Goal: Navigation & Orientation: Find specific page/section

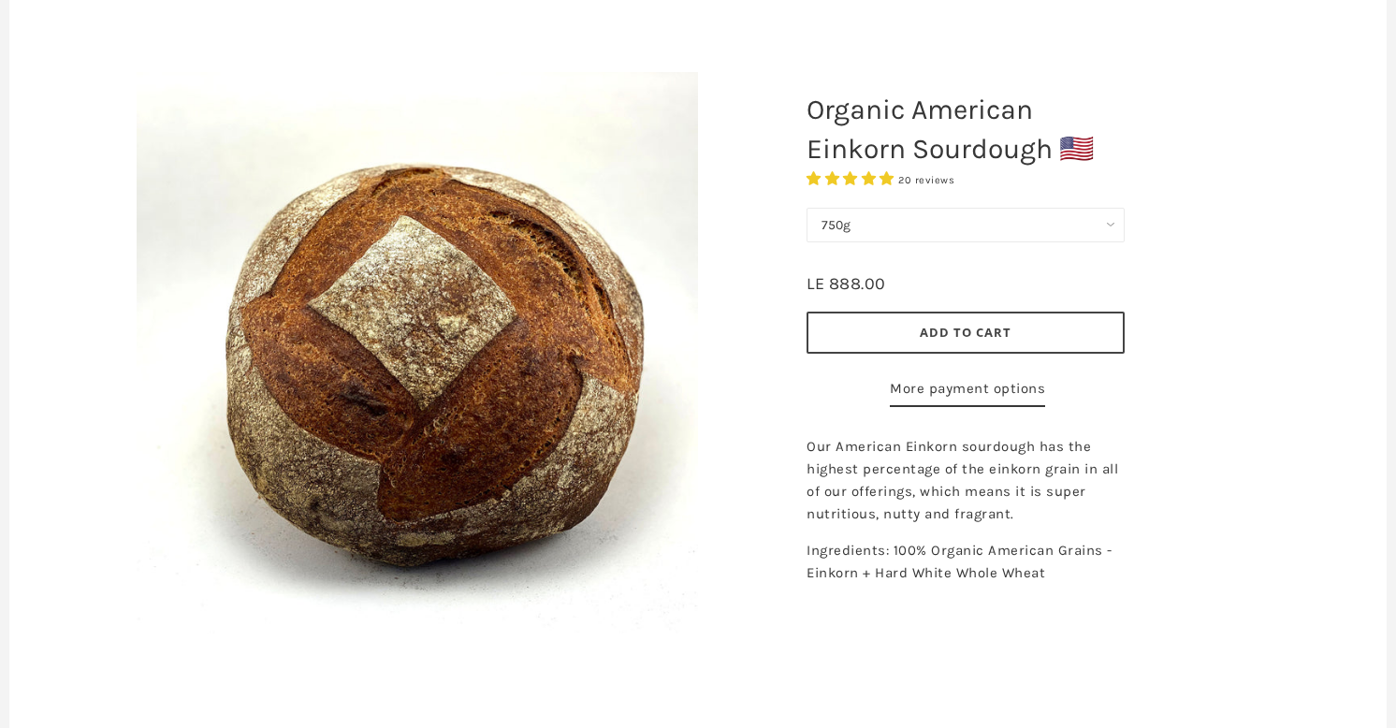
scroll to position [254, 0]
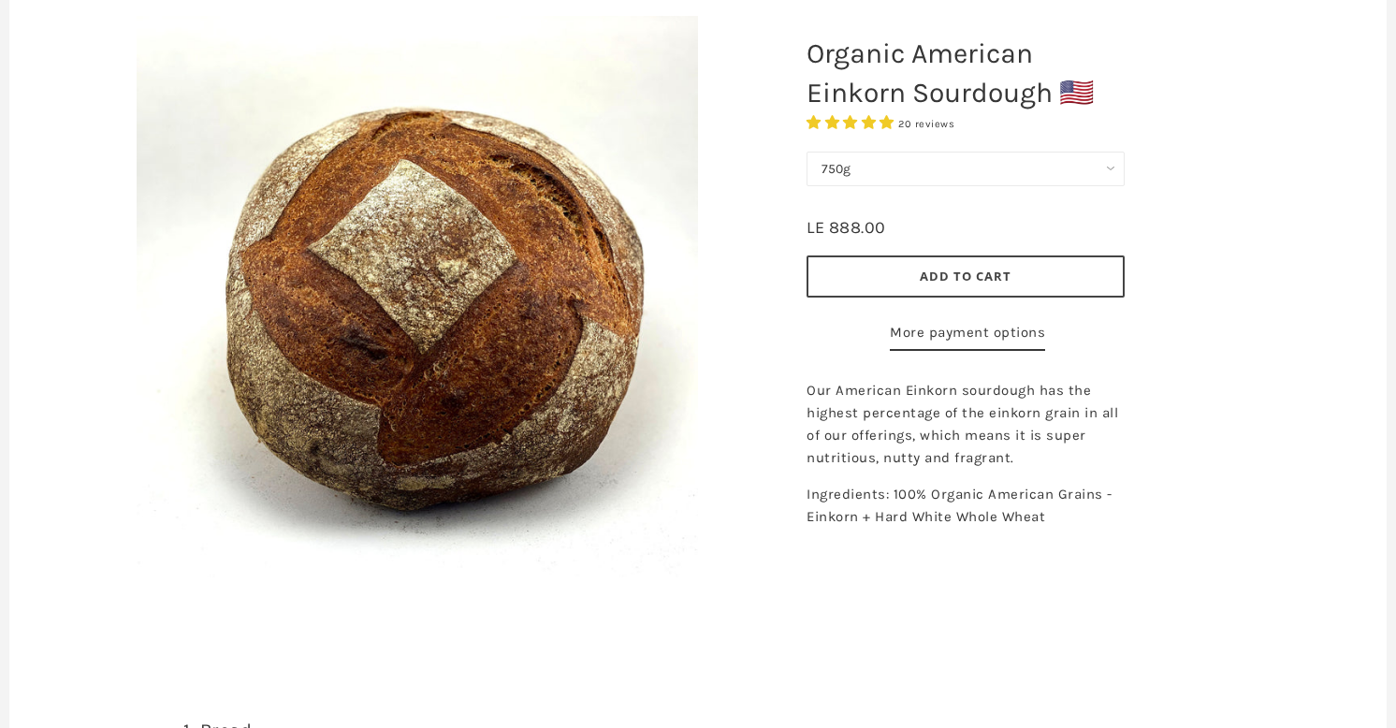
click at [956, 351] on link "More payment options" at bounding box center [967, 336] width 155 height 30
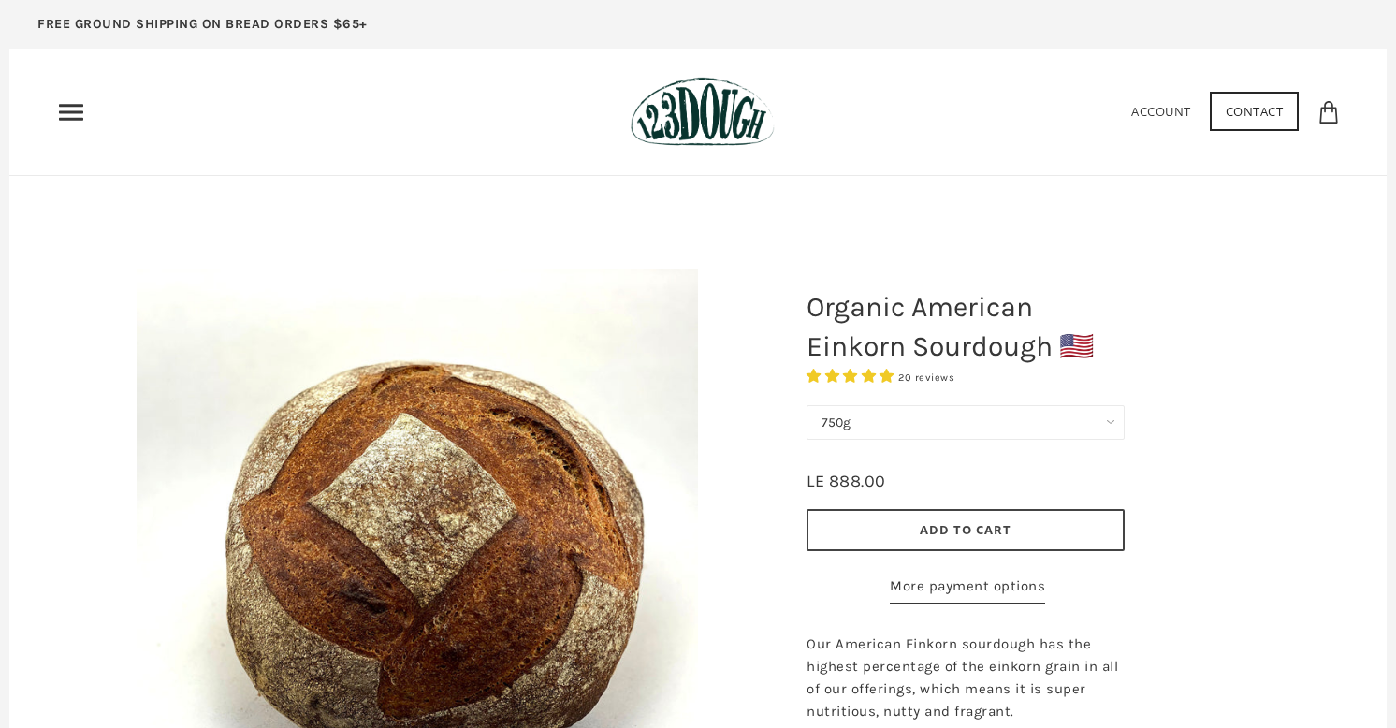
click at [62, 97] on icon "Primary" at bounding box center [71, 112] width 30 height 30
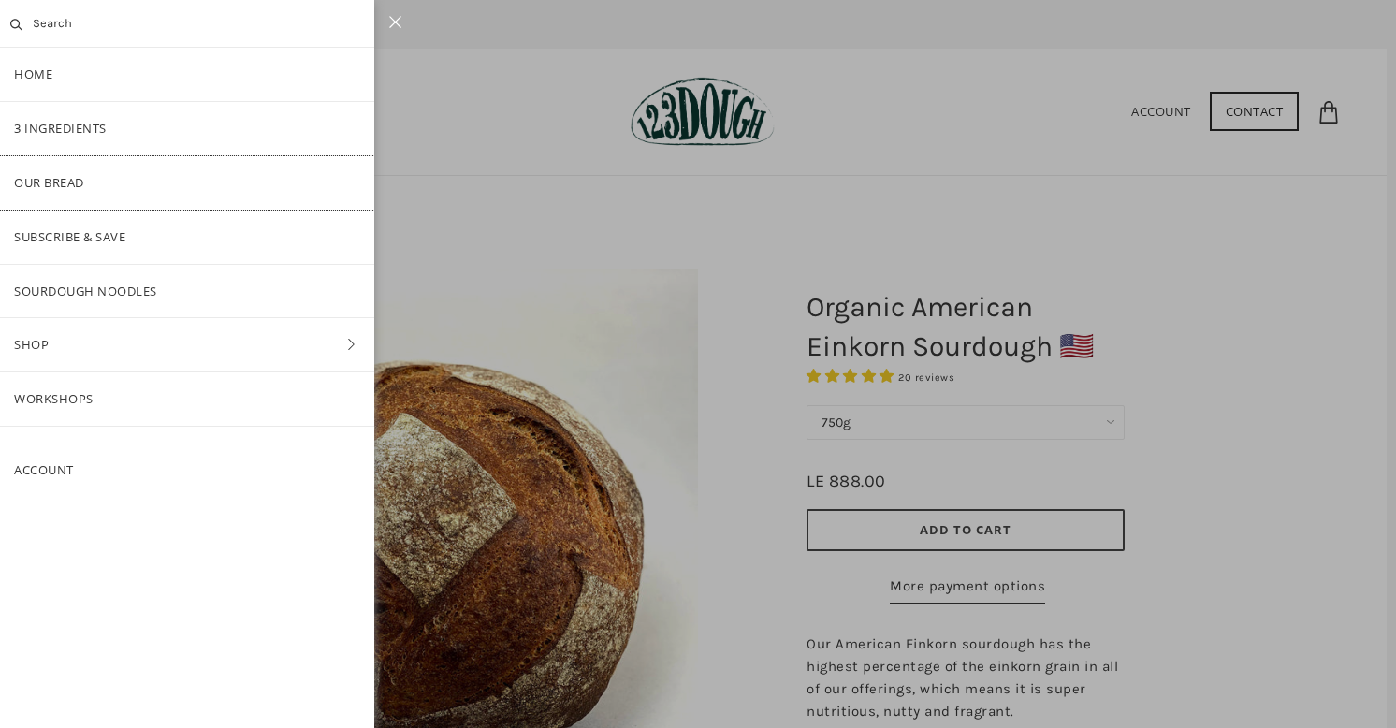
click at [69, 169] on link "Our Bread" at bounding box center [187, 182] width 374 height 53
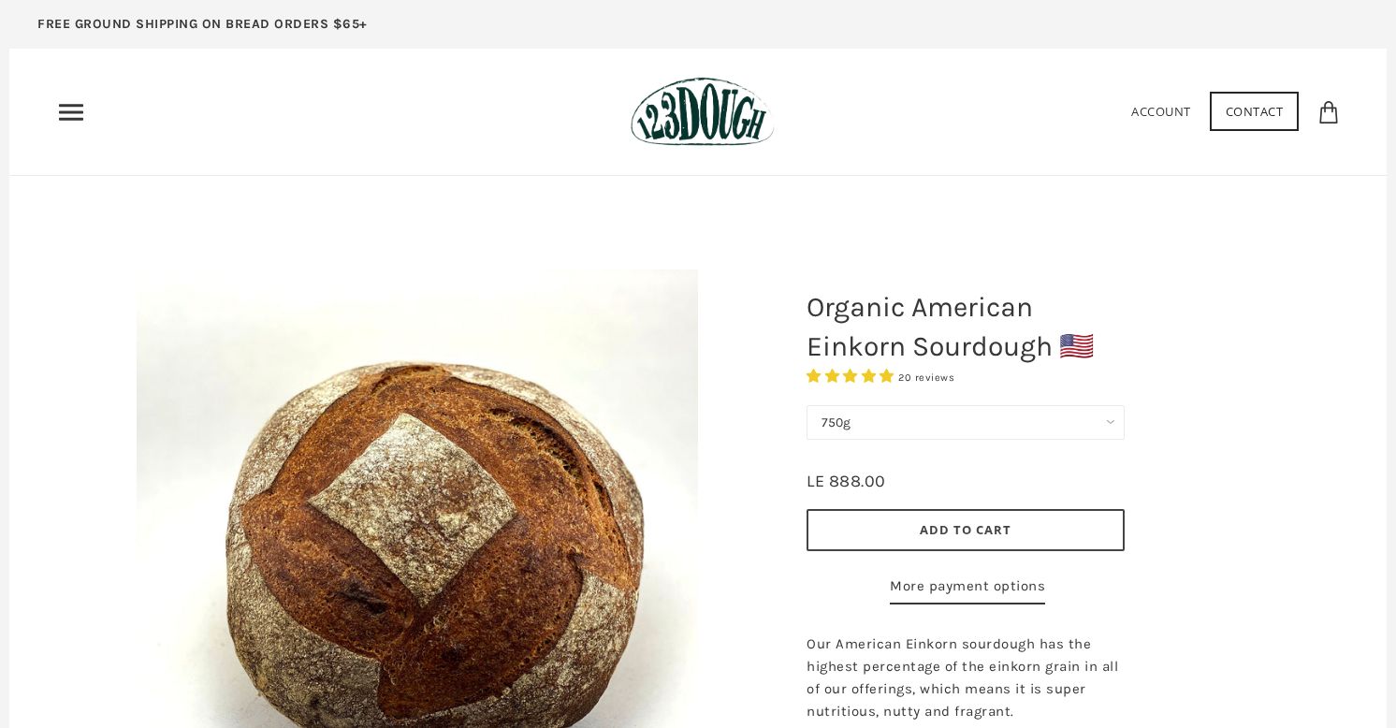
click at [59, 103] on icon "Primary" at bounding box center [71, 112] width 30 height 30
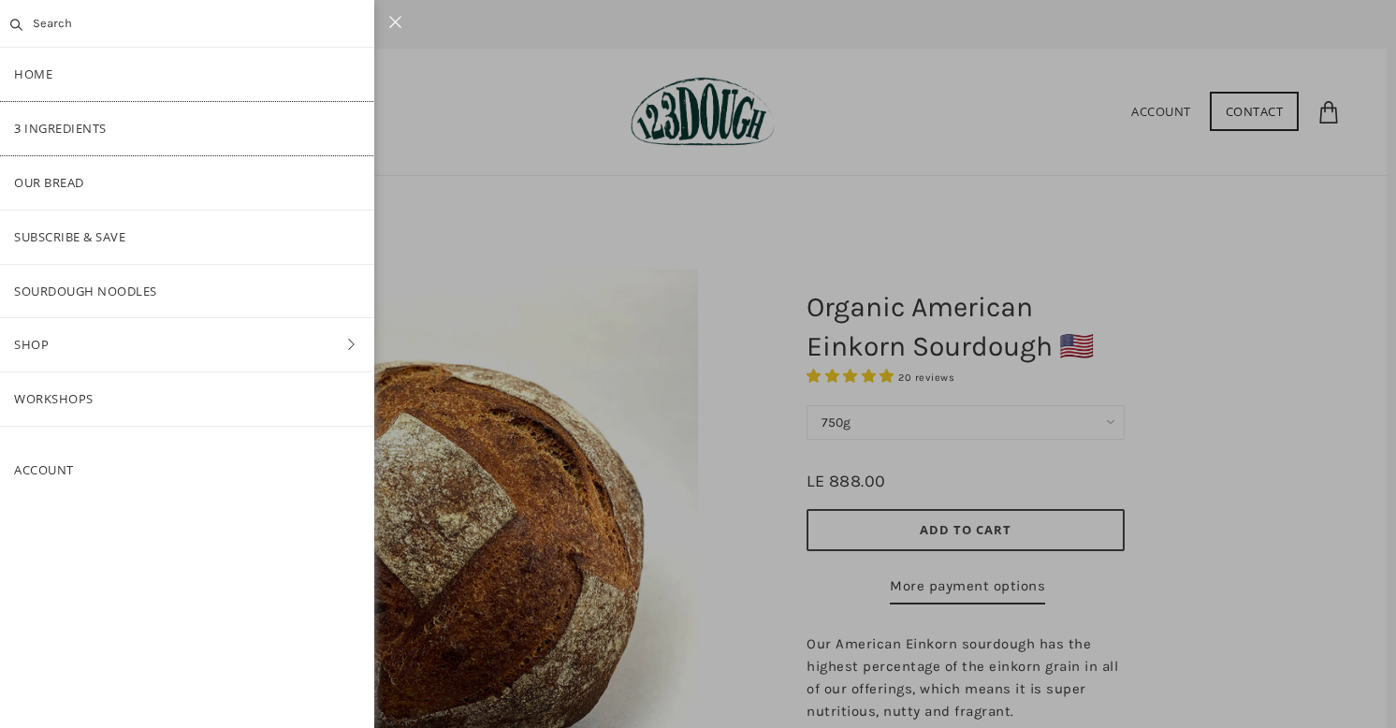
click at [65, 117] on link "3 Ingredients" at bounding box center [187, 128] width 374 height 53
